Goal: Information Seeking & Learning: Learn about a topic

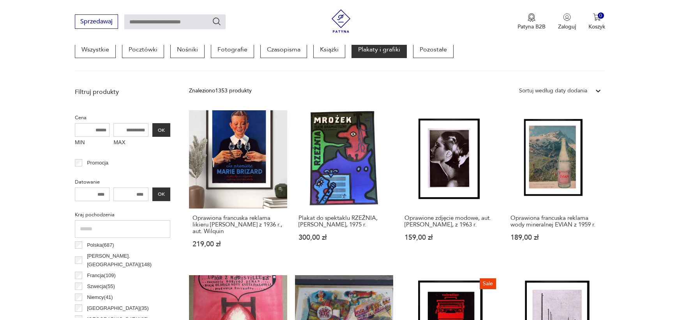
scroll to position [245, 0]
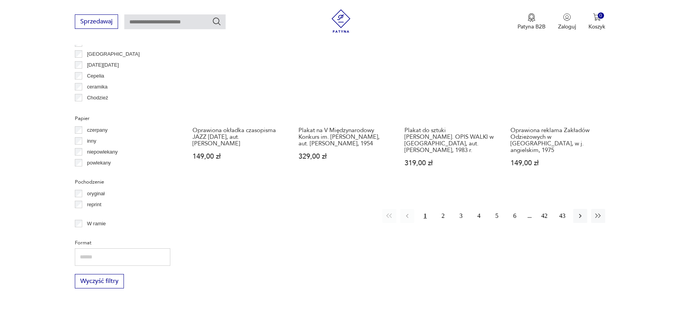
scroll to position [844, 0]
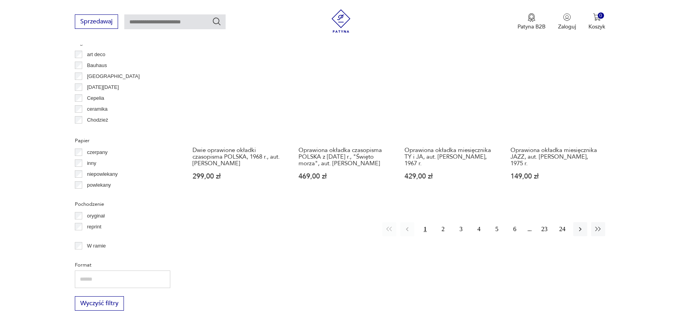
scroll to position [765, 0]
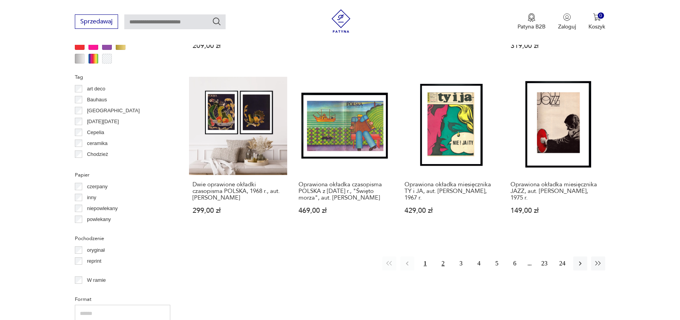
click at [445, 257] on button "2" at bounding box center [443, 264] width 14 height 14
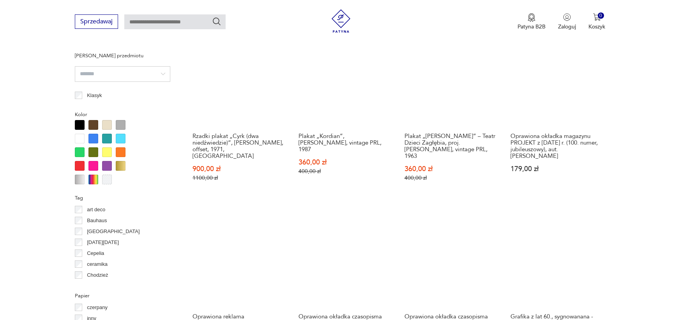
scroll to position [746, 0]
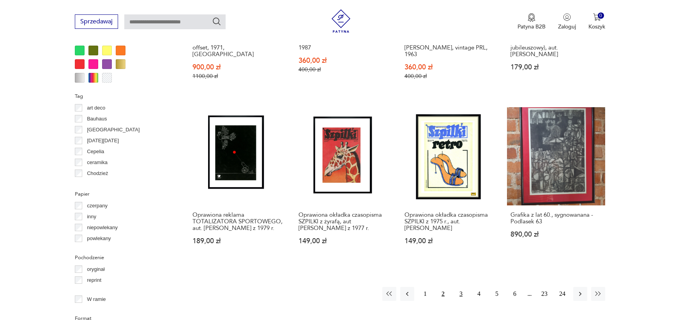
click at [459, 287] on button "3" at bounding box center [461, 294] width 14 height 14
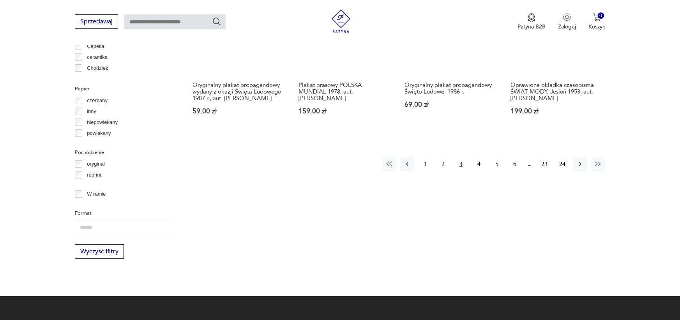
scroll to position [857, 0]
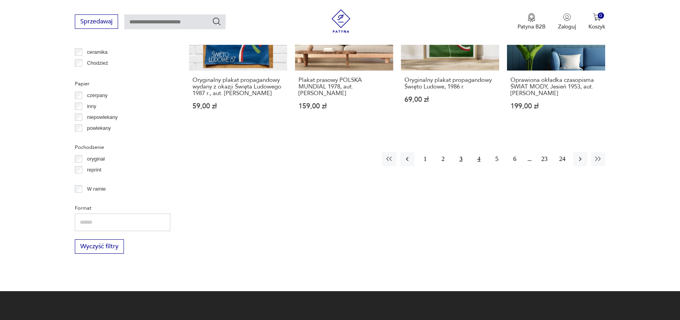
click at [482, 160] on button "4" at bounding box center [479, 159] width 14 height 14
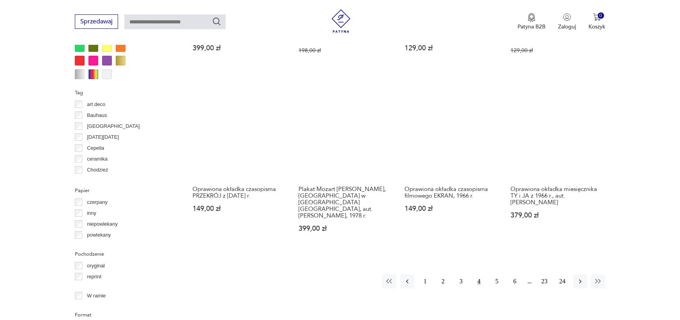
scroll to position [779, 0]
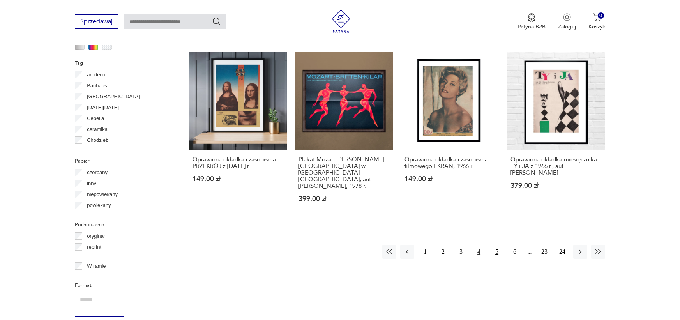
click at [498, 245] on button "5" at bounding box center [497, 252] width 14 height 14
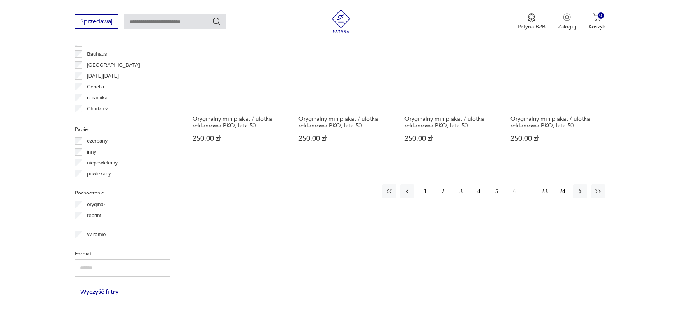
scroll to position [846, 0]
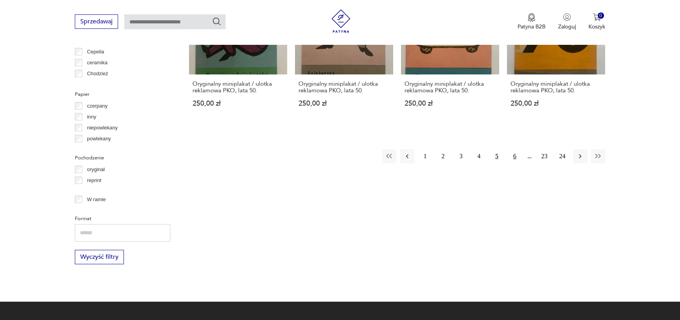
click at [514, 153] on button "6" at bounding box center [515, 156] width 14 height 14
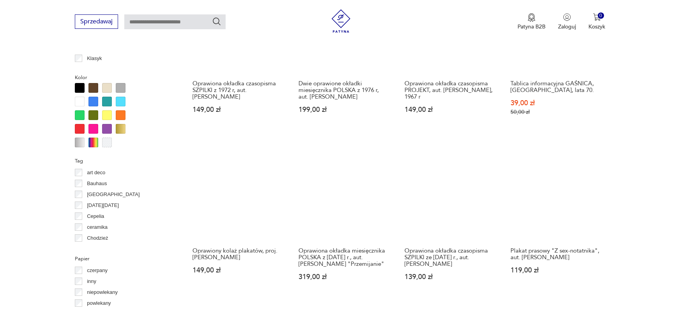
scroll to position [783, 0]
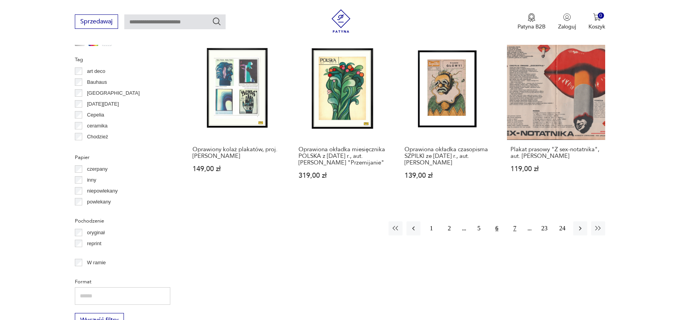
click at [514, 221] on button "7" at bounding box center [515, 228] width 14 height 14
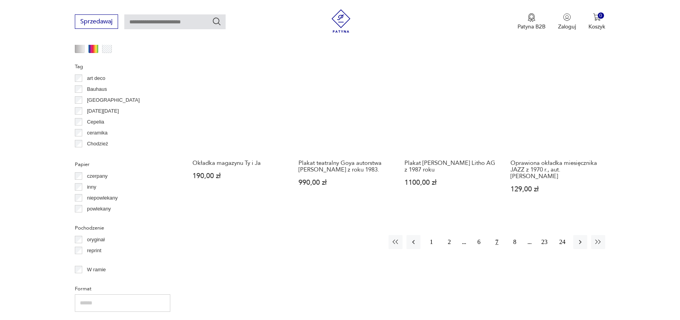
scroll to position [846, 0]
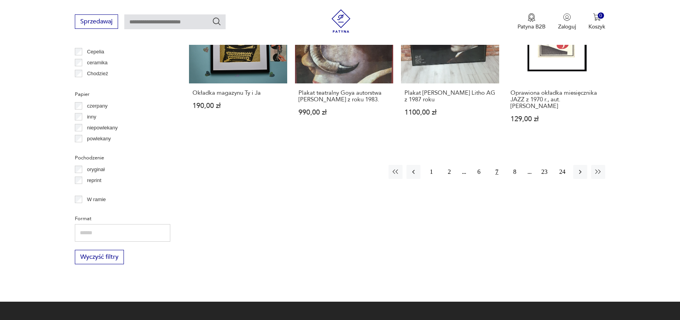
drag, startPoint x: 505, startPoint y: 176, endPoint x: 524, endPoint y: 193, distance: 25.2
click at [514, 172] on button "8" at bounding box center [515, 172] width 14 height 14
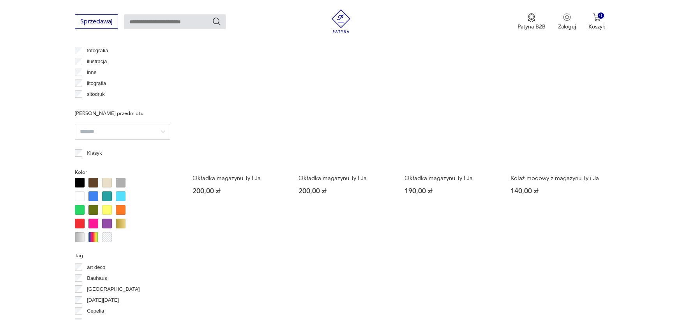
scroll to position [736, 0]
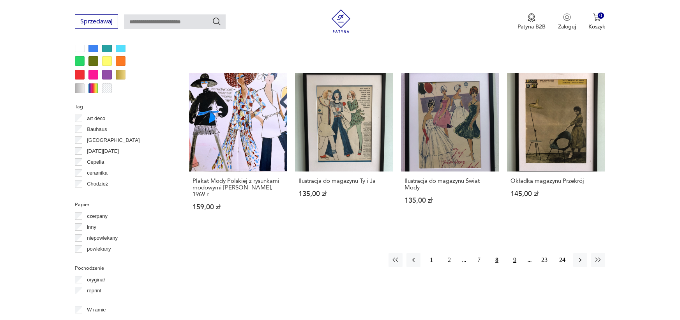
click at [515, 253] on button "9" at bounding box center [515, 260] width 14 height 14
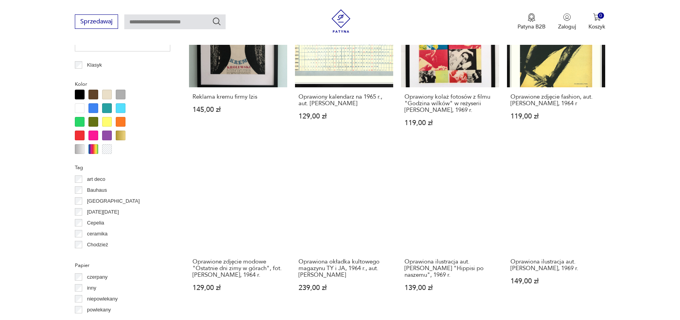
scroll to position [815, 0]
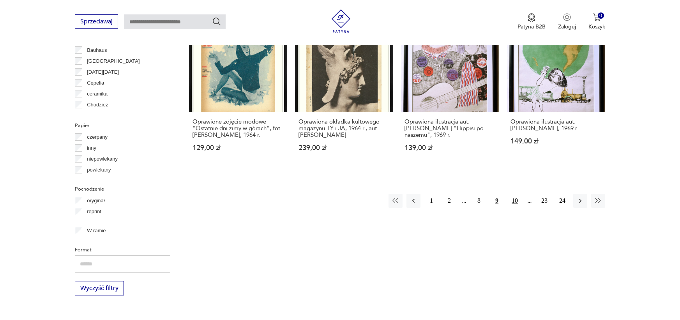
click at [518, 194] on button "10" at bounding box center [515, 201] width 14 height 14
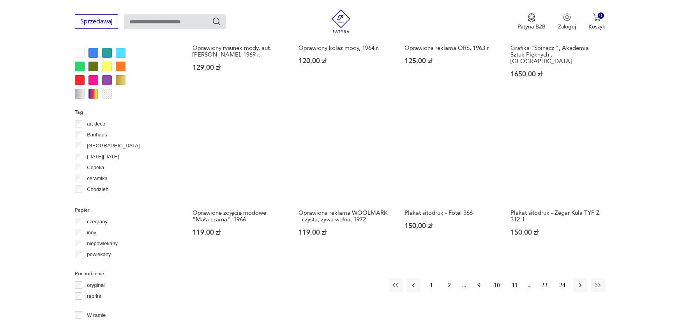
scroll to position [762, 0]
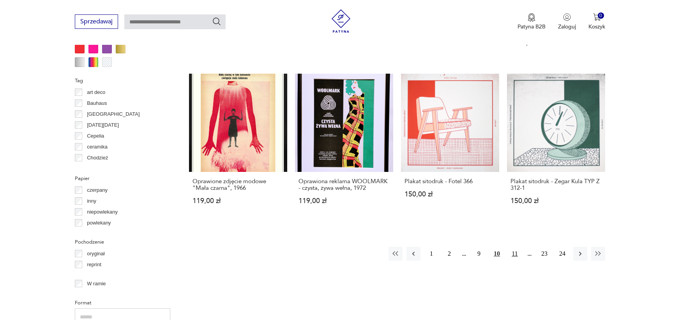
click at [514, 247] on button "11" at bounding box center [515, 254] width 14 height 14
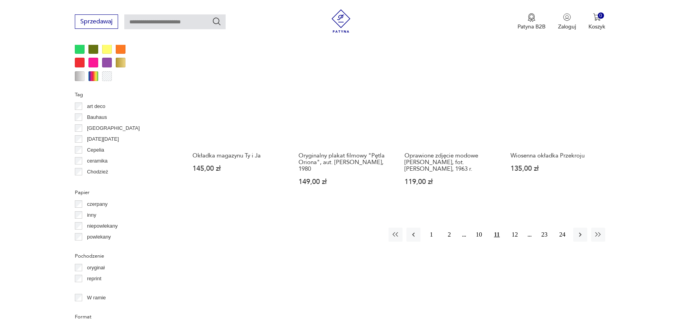
scroll to position [845, 0]
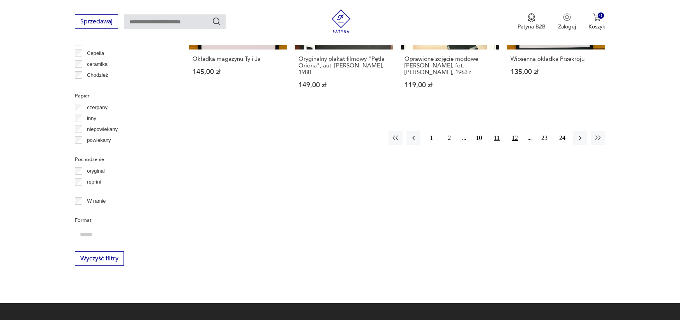
click at [513, 135] on button "12" at bounding box center [515, 138] width 14 height 14
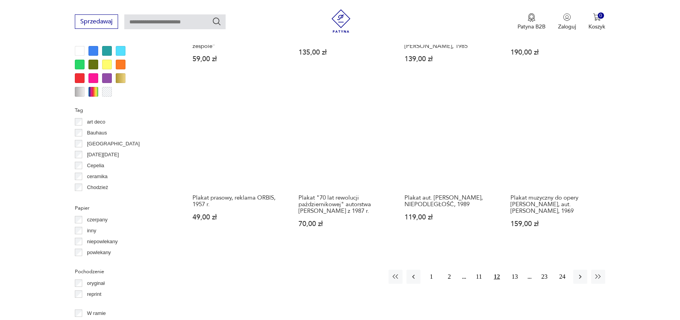
scroll to position [746, 0]
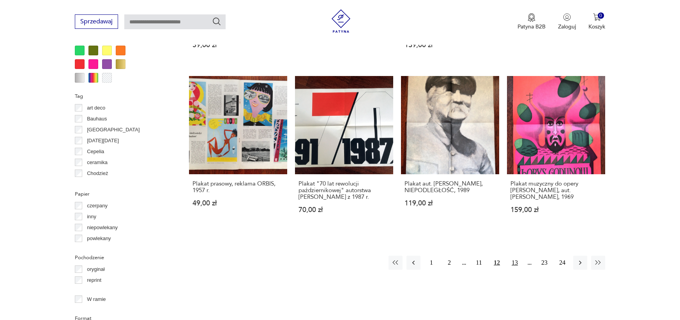
click at [517, 264] on button "13" at bounding box center [515, 263] width 14 height 14
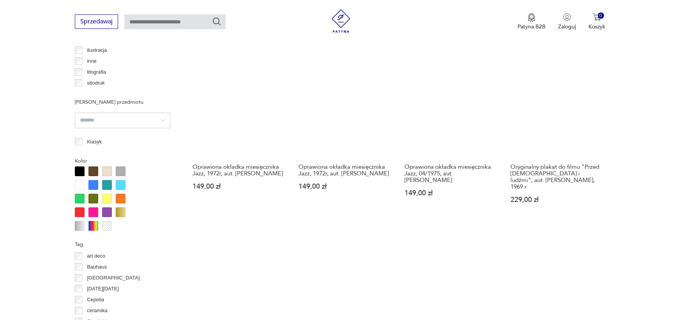
scroll to position [737, 0]
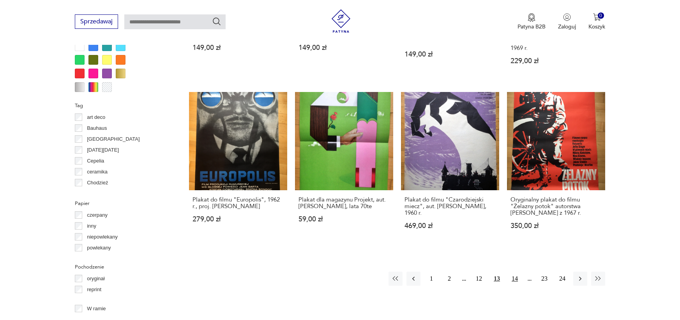
click at [518, 275] on button "14" at bounding box center [515, 279] width 14 height 14
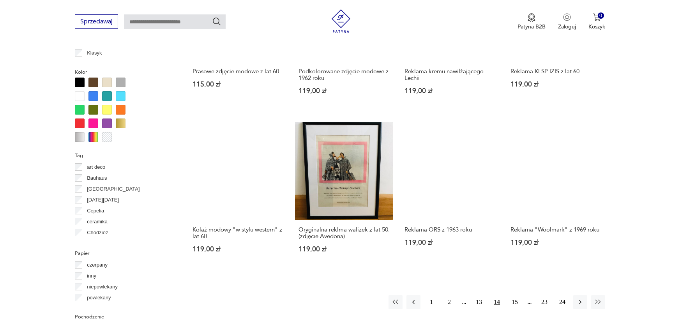
scroll to position [691, 0]
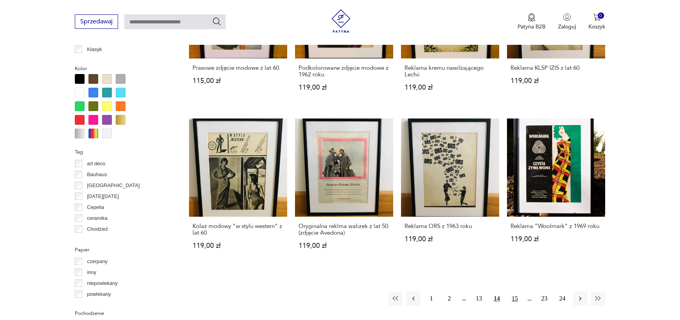
click at [517, 292] on button "15" at bounding box center [515, 299] width 14 height 14
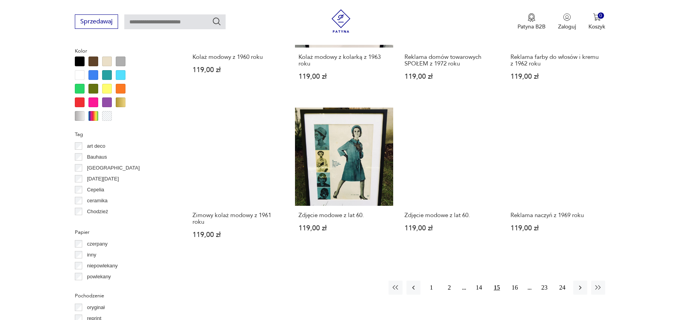
scroll to position [769, 0]
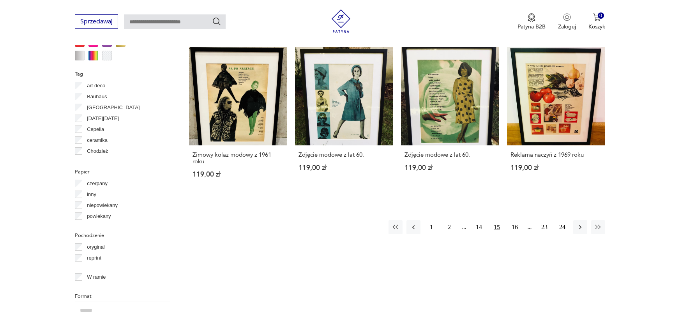
drag, startPoint x: 621, startPoint y: 121, endPoint x: 453, endPoint y: 260, distance: 217.4
click at [518, 228] on button "16" at bounding box center [515, 227] width 14 height 14
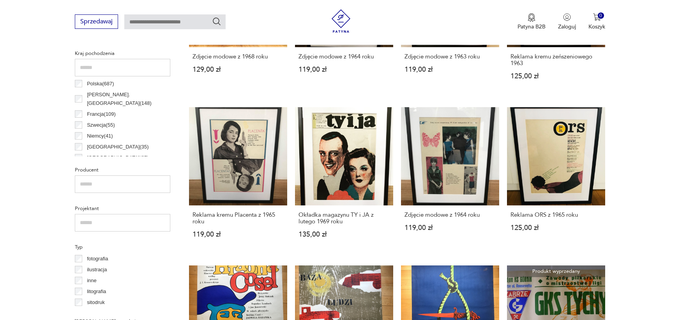
scroll to position [457, 0]
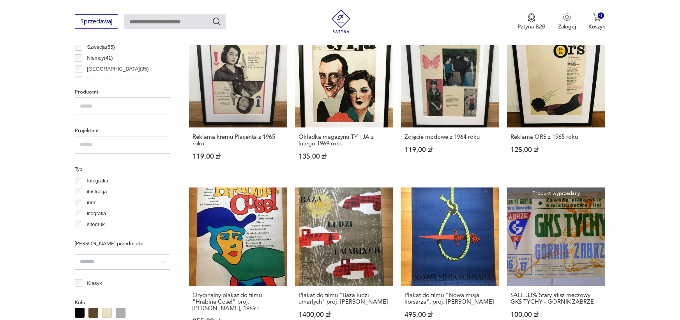
drag, startPoint x: 611, startPoint y: 150, endPoint x: 653, endPoint y: 152, distance: 42.2
click at [653, 152] on section "Filtruj produkty Cena MIN MAX OK Promocja Datowanie OK Kraj pochodzenia Polska …" at bounding box center [340, 267] width 680 height 847
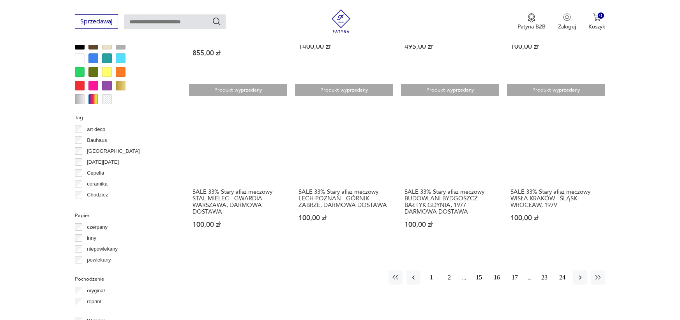
scroll to position [769, 0]
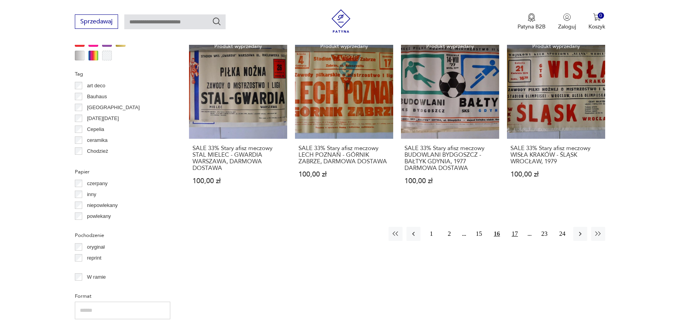
click at [516, 232] on button "17" at bounding box center [515, 234] width 14 height 14
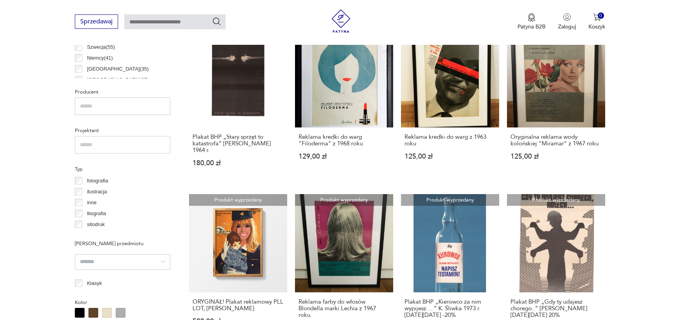
scroll to position [496, 0]
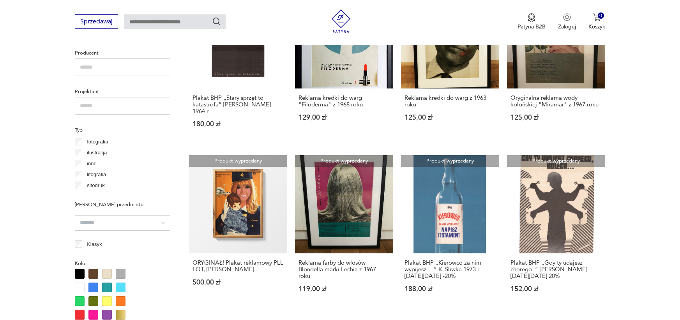
drag, startPoint x: 625, startPoint y: 122, endPoint x: 642, endPoint y: 109, distance: 21.2
click at [642, 109] on section "Filtruj produkty Cena MIN MAX OK Promocja Datowanie OK Kraj pochodzenia Polska …" at bounding box center [340, 228] width 680 height 847
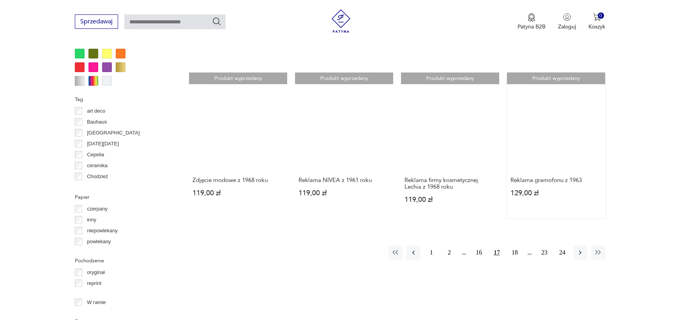
scroll to position [730, 0]
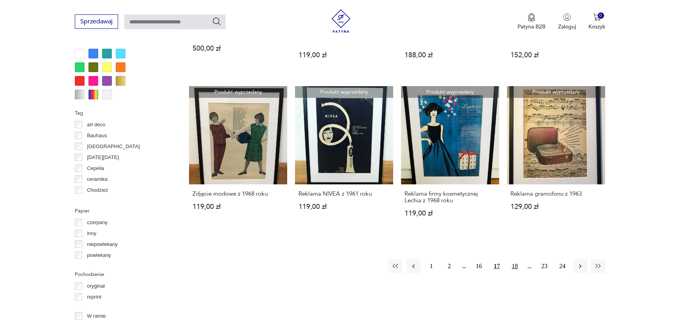
click at [516, 260] on button "18" at bounding box center [515, 266] width 14 height 14
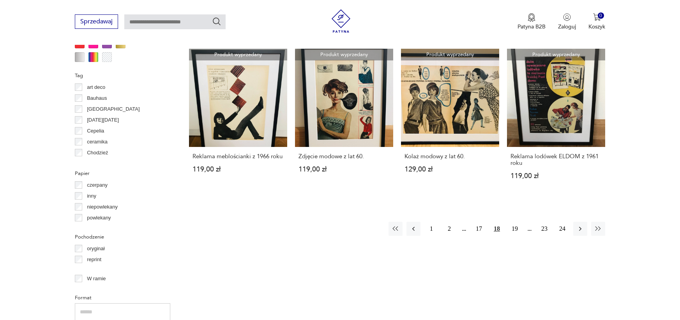
scroll to position [769, 0]
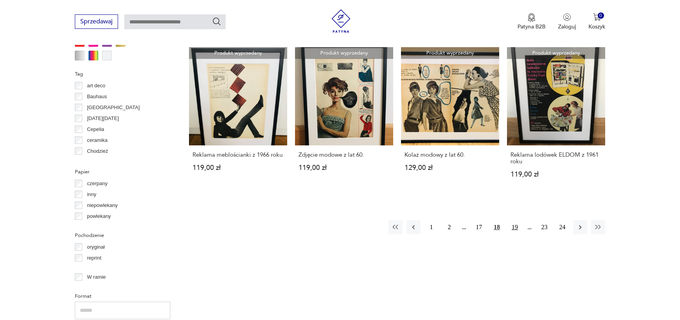
click at [518, 232] on button "19" at bounding box center [515, 227] width 14 height 14
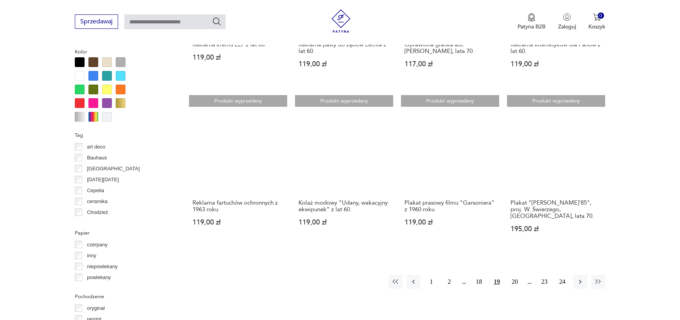
scroll to position [730, 0]
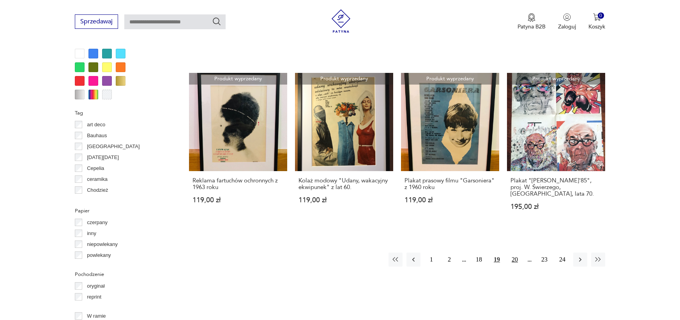
click at [515, 257] on button "20" at bounding box center [515, 260] width 14 height 14
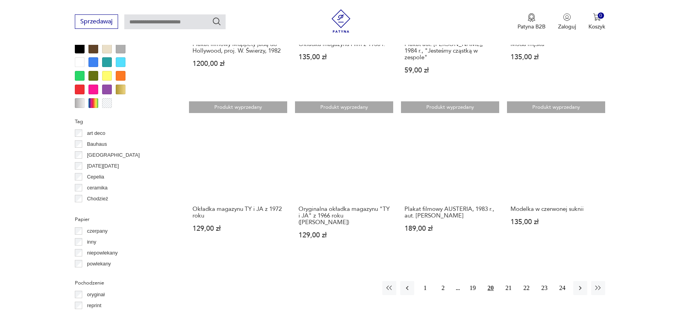
scroll to position [730, 0]
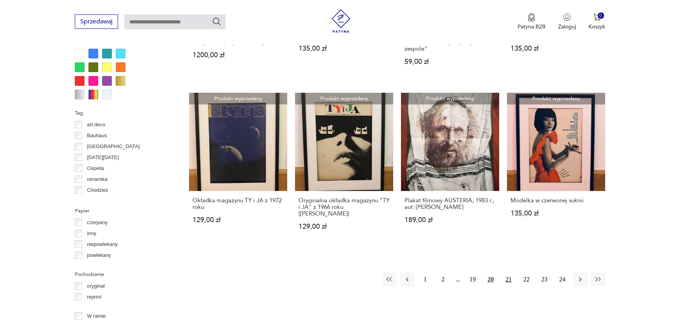
click at [513, 276] on button "21" at bounding box center [509, 280] width 14 height 14
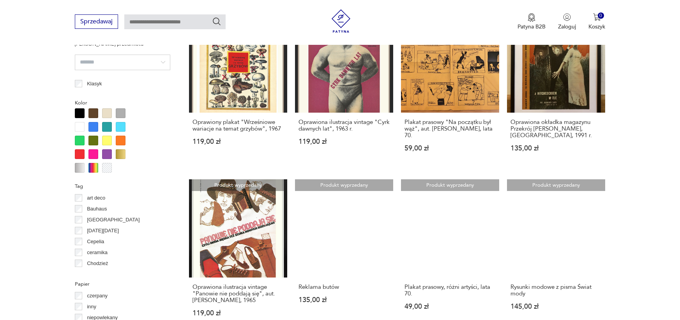
scroll to position [846, 0]
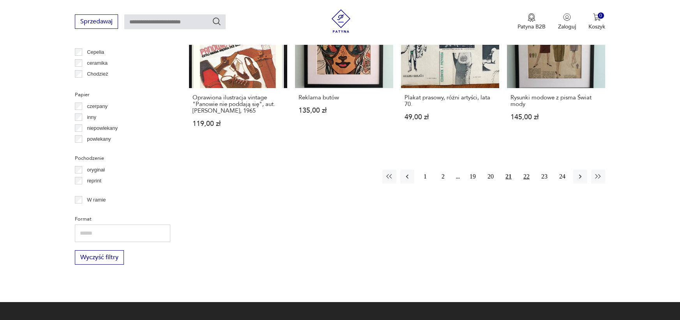
click at [529, 170] on button "22" at bounding box center [527, 177] width 14 height 14
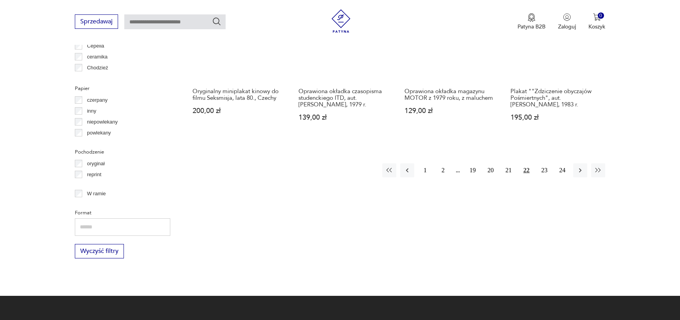
scroll to position [769, 0]
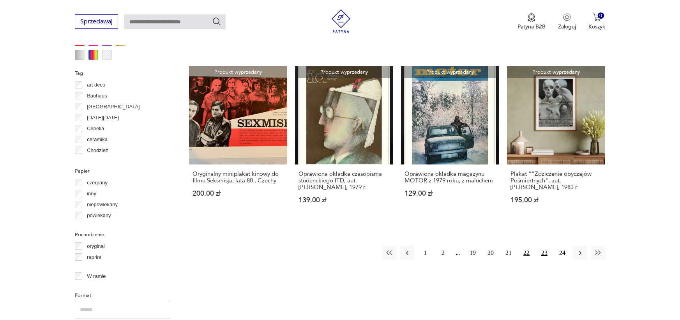
click at [545, 246] on button "23" at bounding box center [545, 253] width 14 height 14
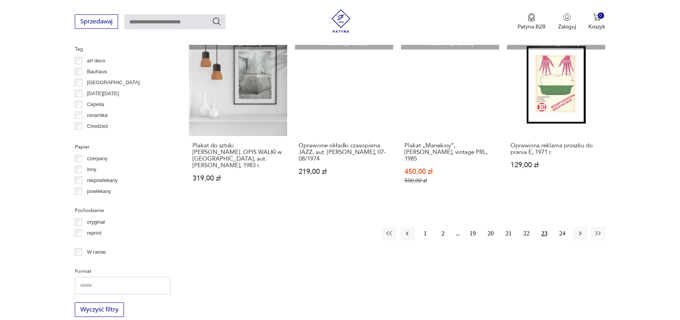
scroll to position [778, 0]
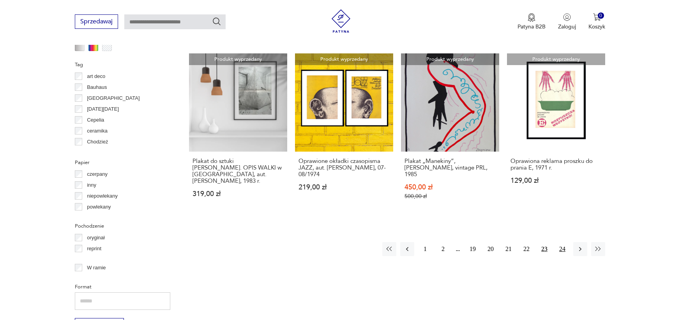
click at [561, 242] on button "24" at bounding box center [563, 249] width 14 height 14
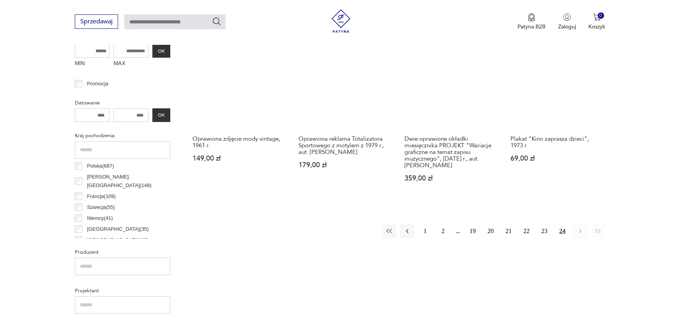
scroll to position [301, 0]
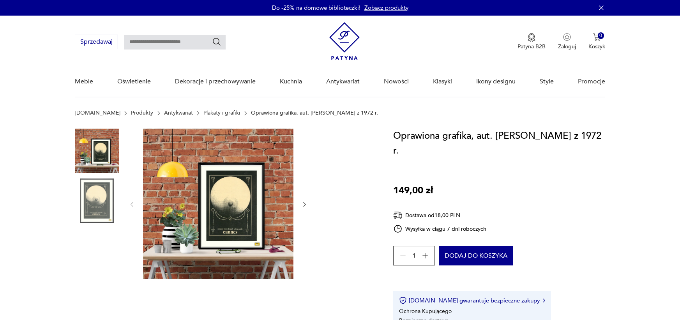
click at [243, 214] on img at bounding box center [218, 204] width 151 height 151
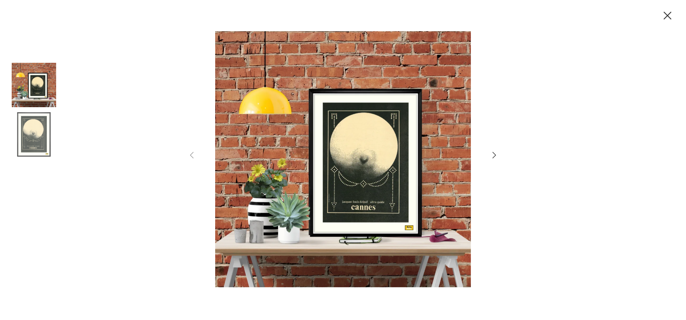
click at [339, 180] on img at bounding box center [343, 159] width 278 height 256
